Goal: Navigation & Orientation: Find specific page/section

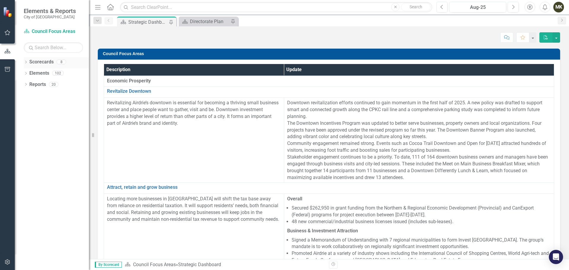
click at [29, 63] on div "Dropdown Scorecards 8" at bounding box center [56, 62] width 65 height 11
click at [63, 61] on div "8" at bounding box center [61, 62] width 9 height 5
click at [26, 63] on icon "Dropdown" at bounding box center [26, 62] width 4 height 3
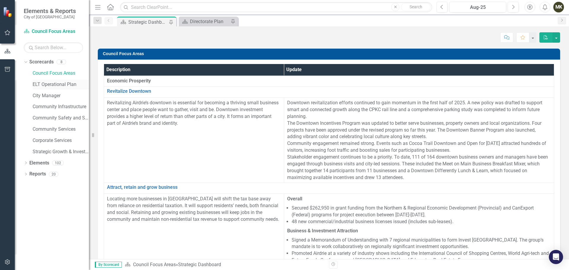
click at [72, 85] on link "ELT Operational Plan" at bounding box center [61, 84] width 56 height 7
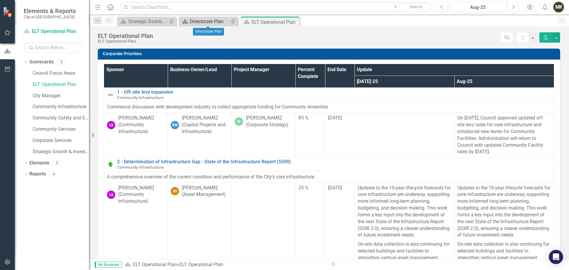
click at [207, 22] on div "Directorate Plan" at bounding box center [209, 21] width 39 height 7
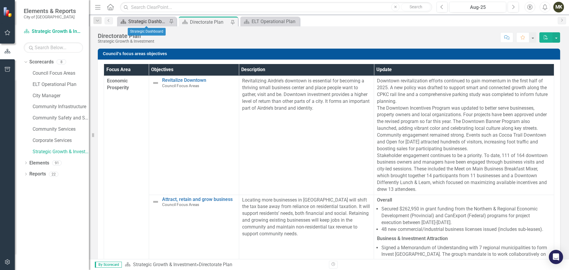
click at [139, 23] on div "Strategic Dashboard" at bounding box center [147, 21] width 39 height 7
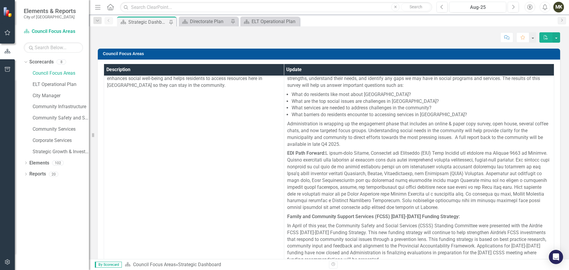
scroll to position [890, 0]
